Goal: Find specific page/section: Find specific page/section

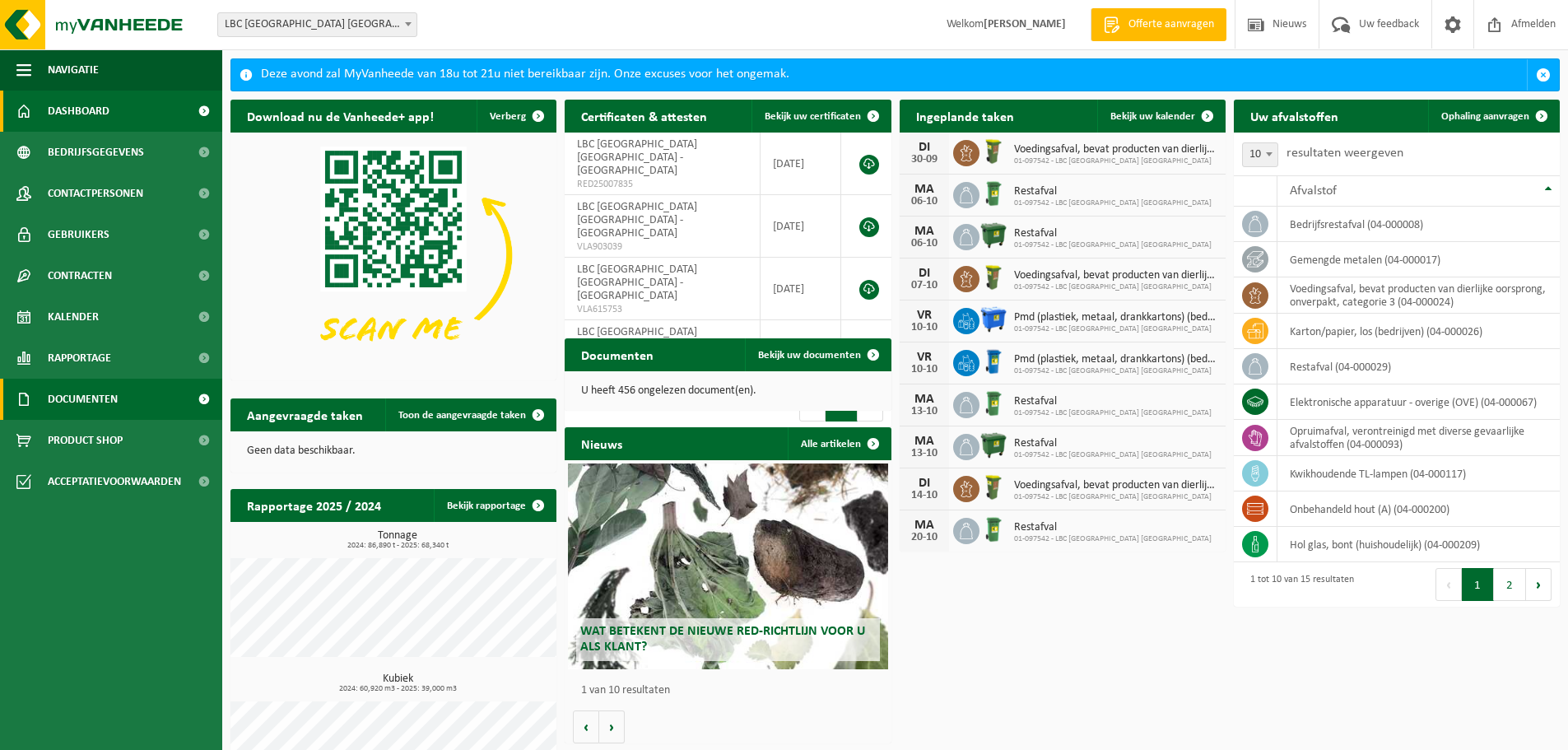
click at [94, 406] on span "Documenten" at bounding box center [82, 399] width 70 height 41
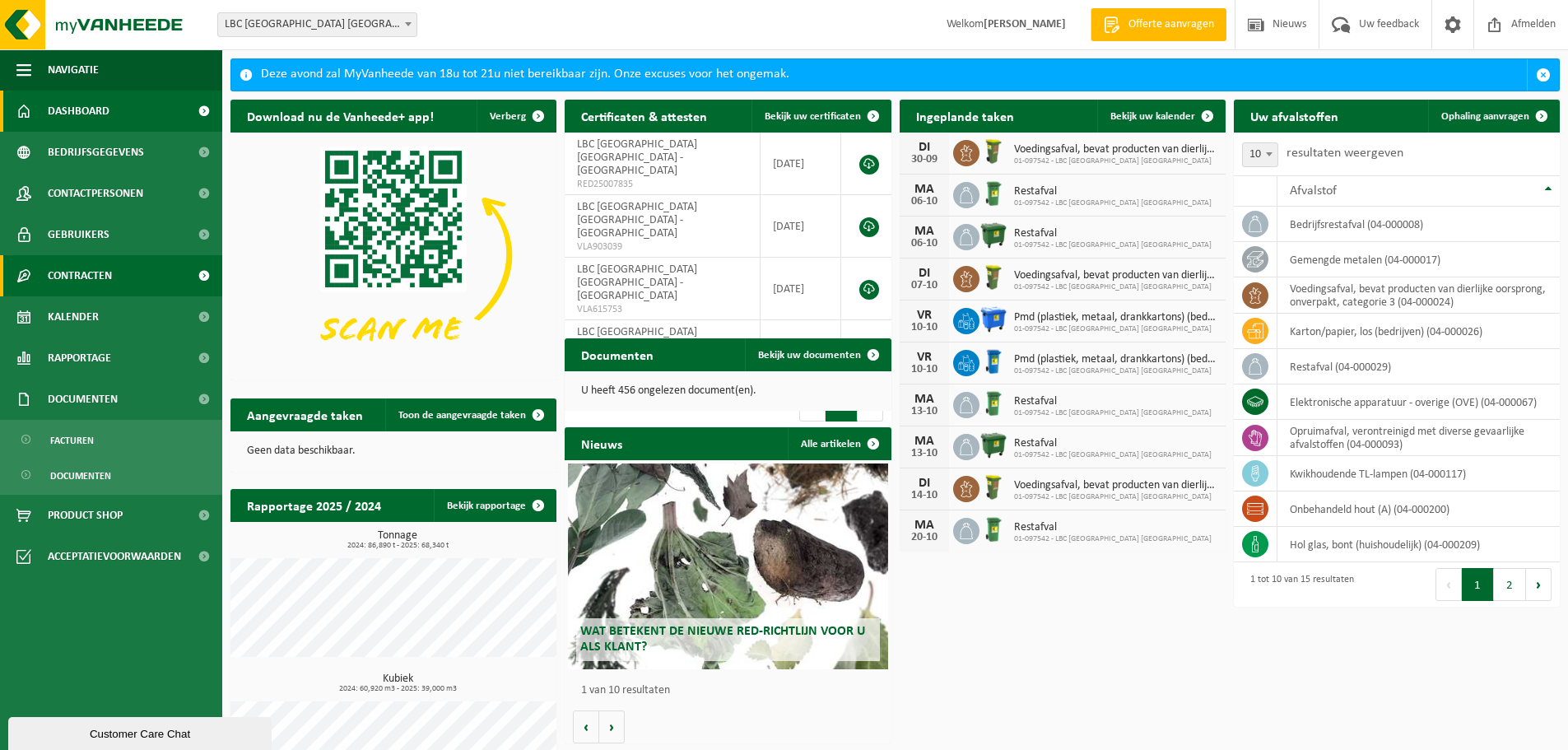
click at [87, 277] on span "Contracten" at bounding box center [80, 275] width 64 height 41
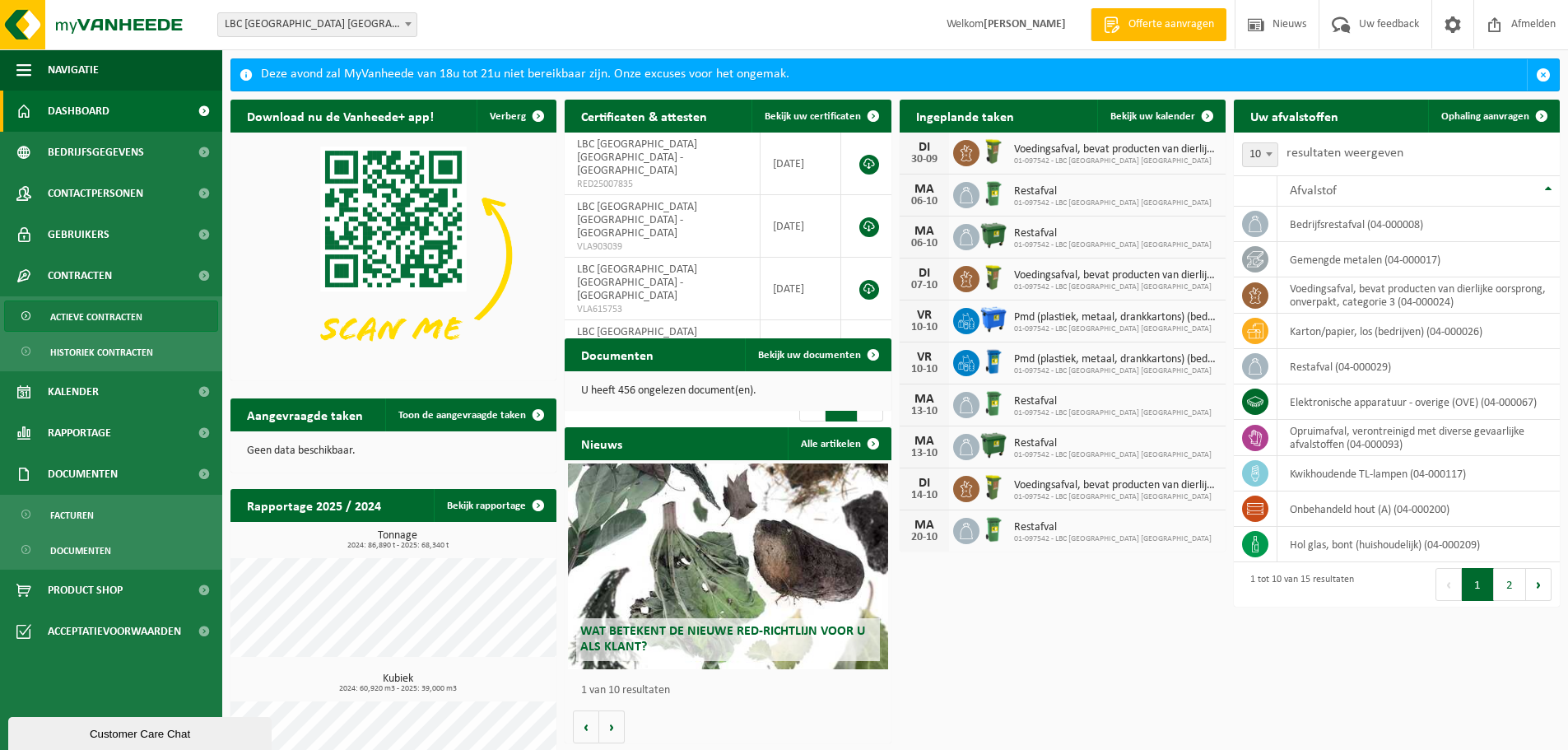
click at [88, 317] on span "Actieve contracten" at bounding box center [96, 316] width 92 height 31
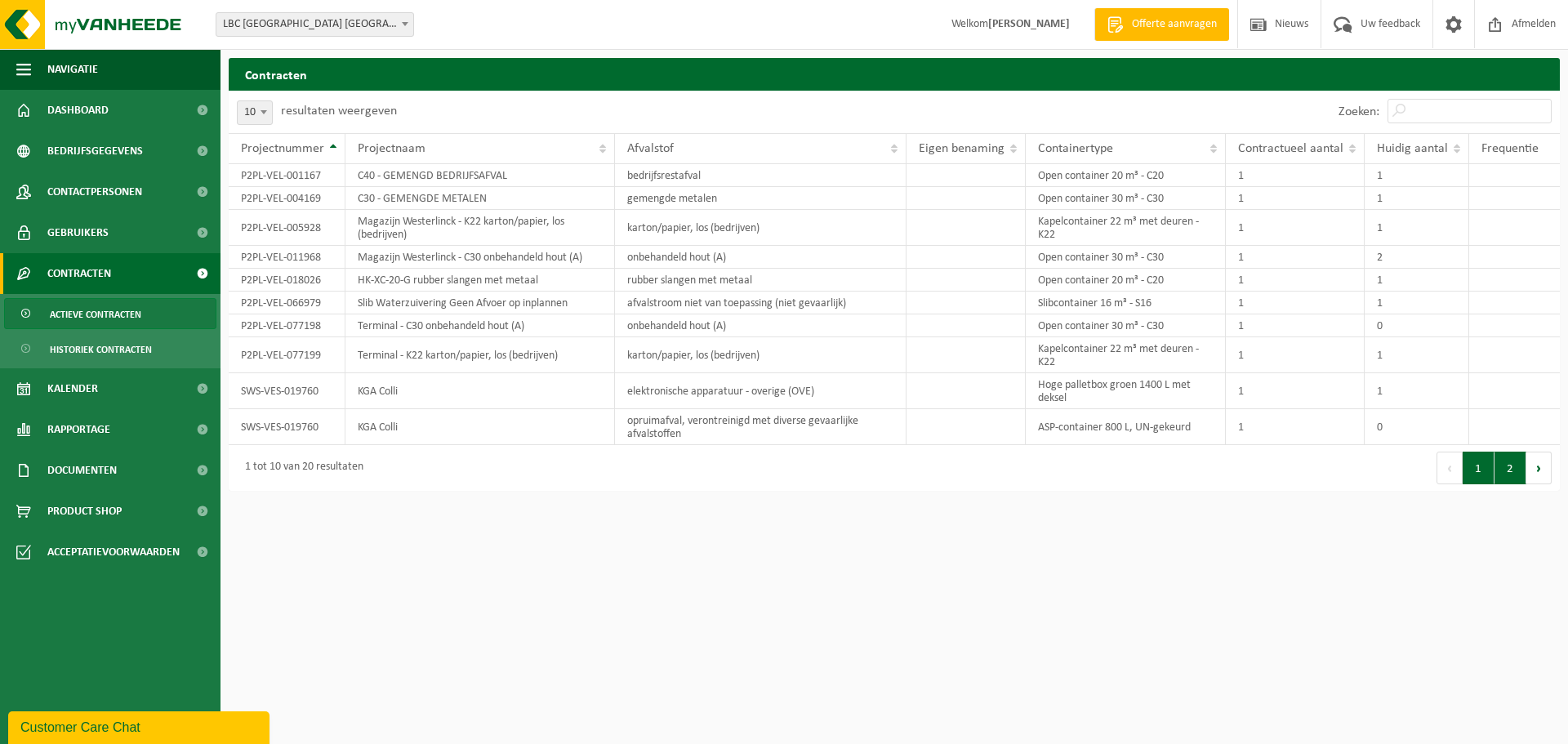
click at [1508, 472] on button "2" at bounding box center [1510, 468] width 32 height 33
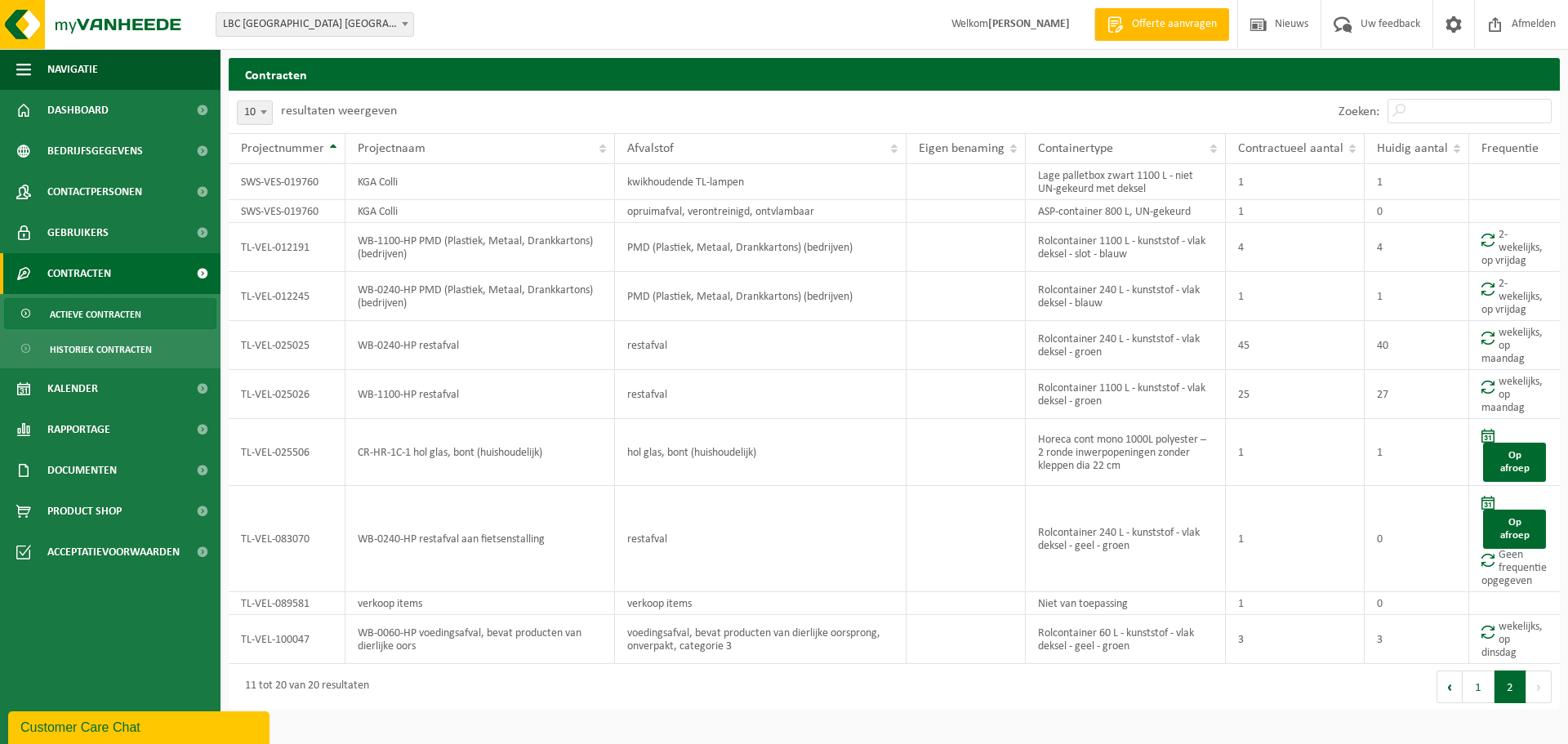
click at [1483, 694] on button "1" at bounding box center [1478, 686] width 32 height 33
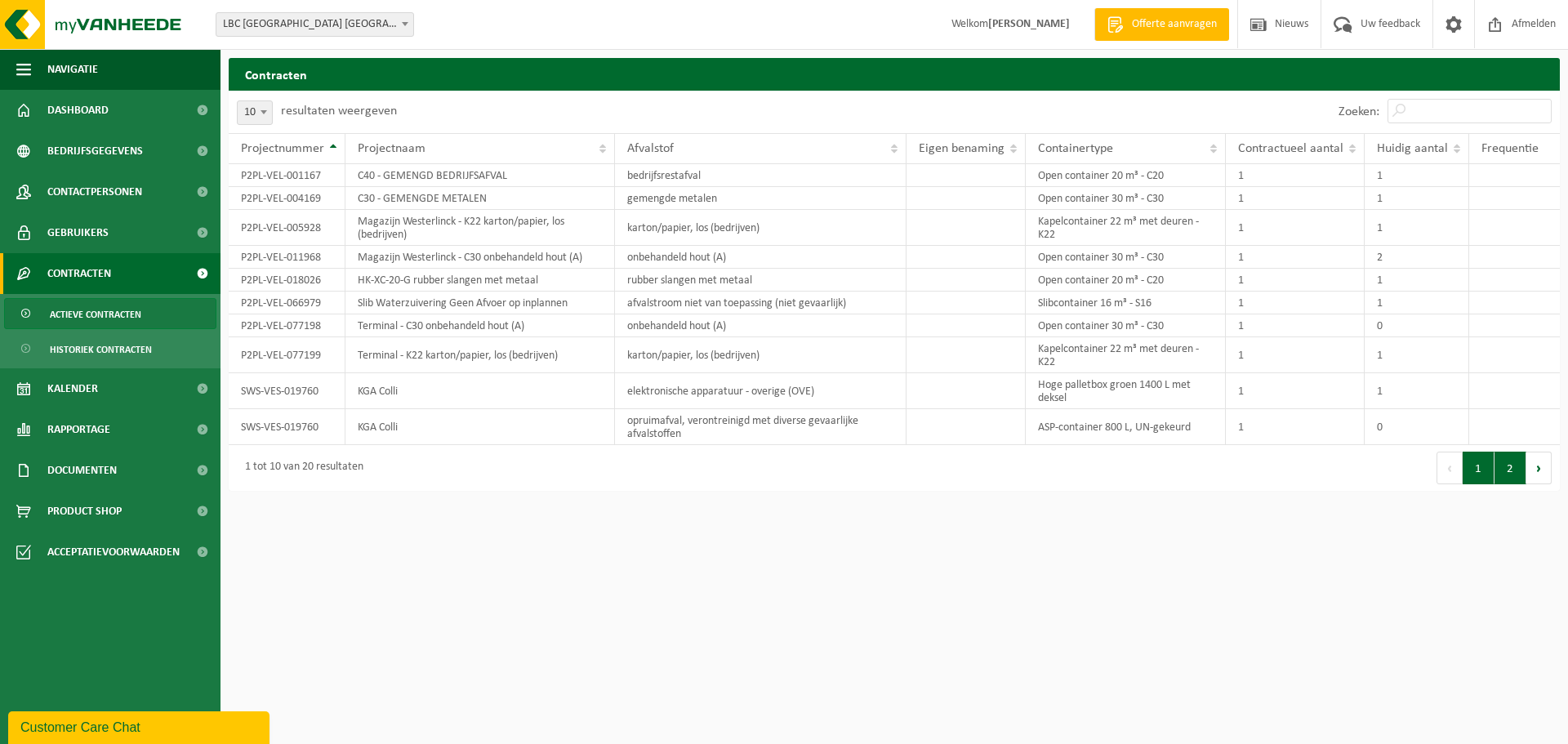
click at [1514, 473] on button "2" at bounding box center [1510, 468] width 32 height 33
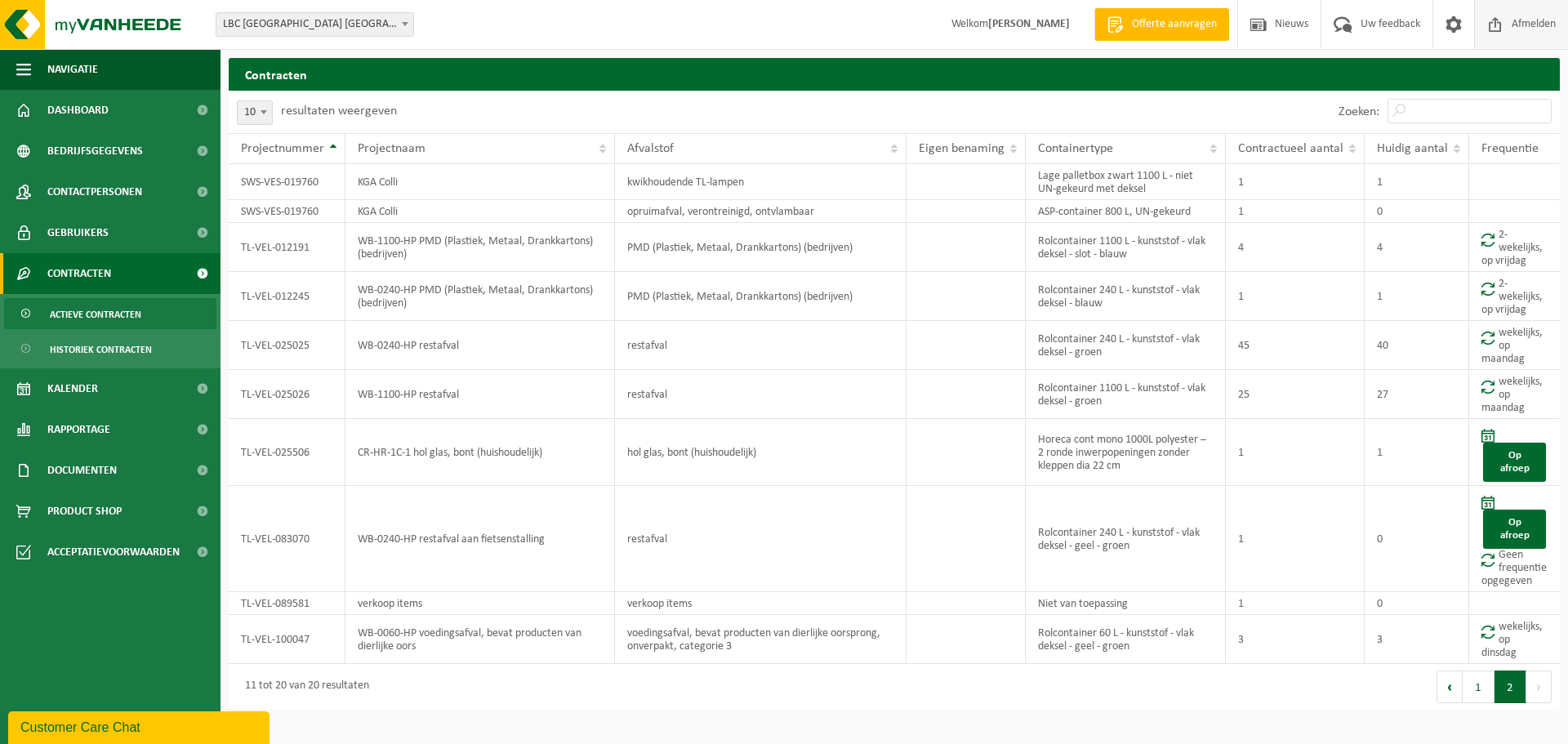
click at [1522, 24] on span "Afmelden" at bounding box center [1533, 24] width 52 height 48
